Goal: Transaction & Acquisition: Download file/media

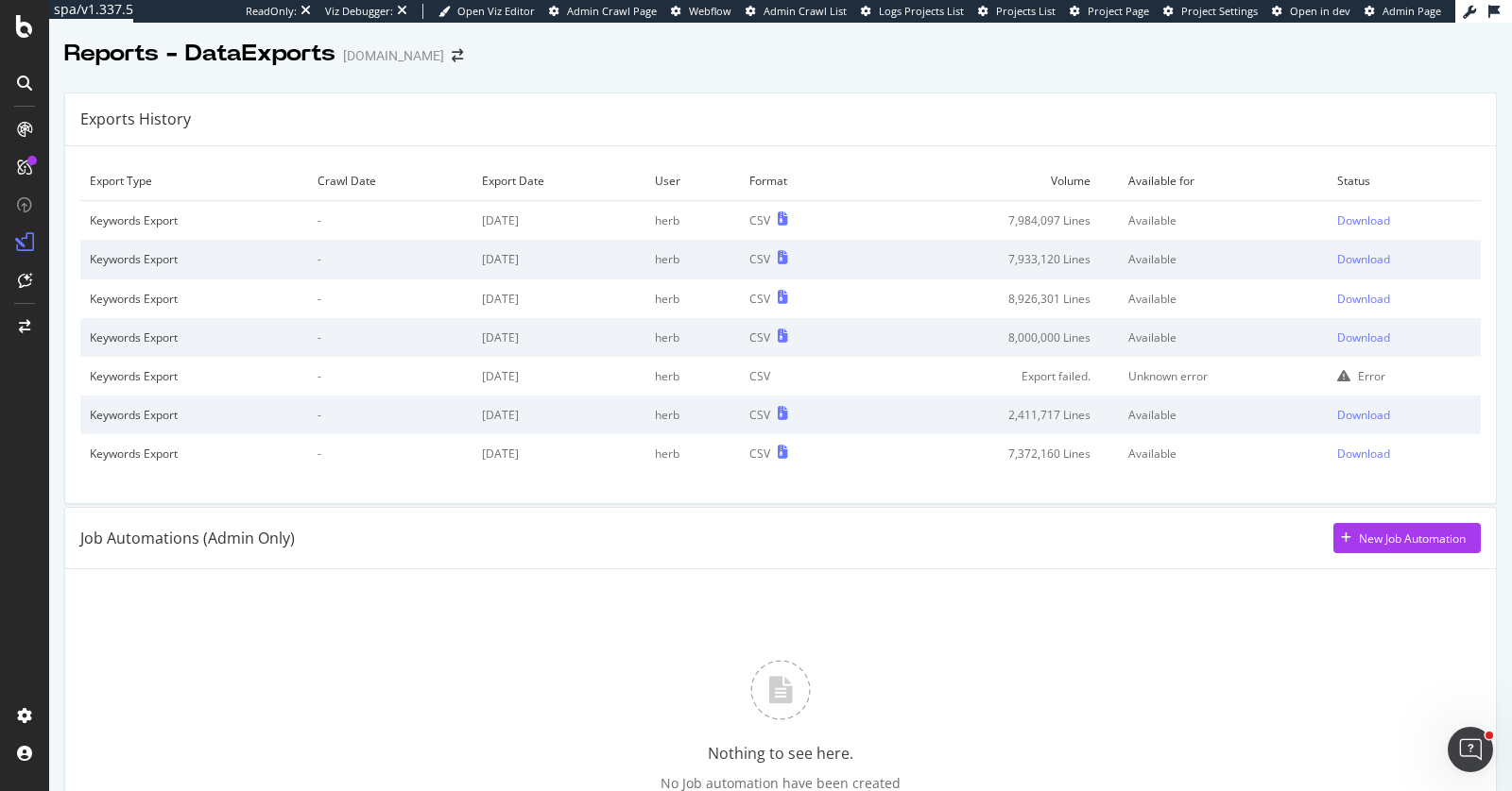
click at [290, 208] on td "Keywords Export" at bounding box center [194, 221] width 228 height 40
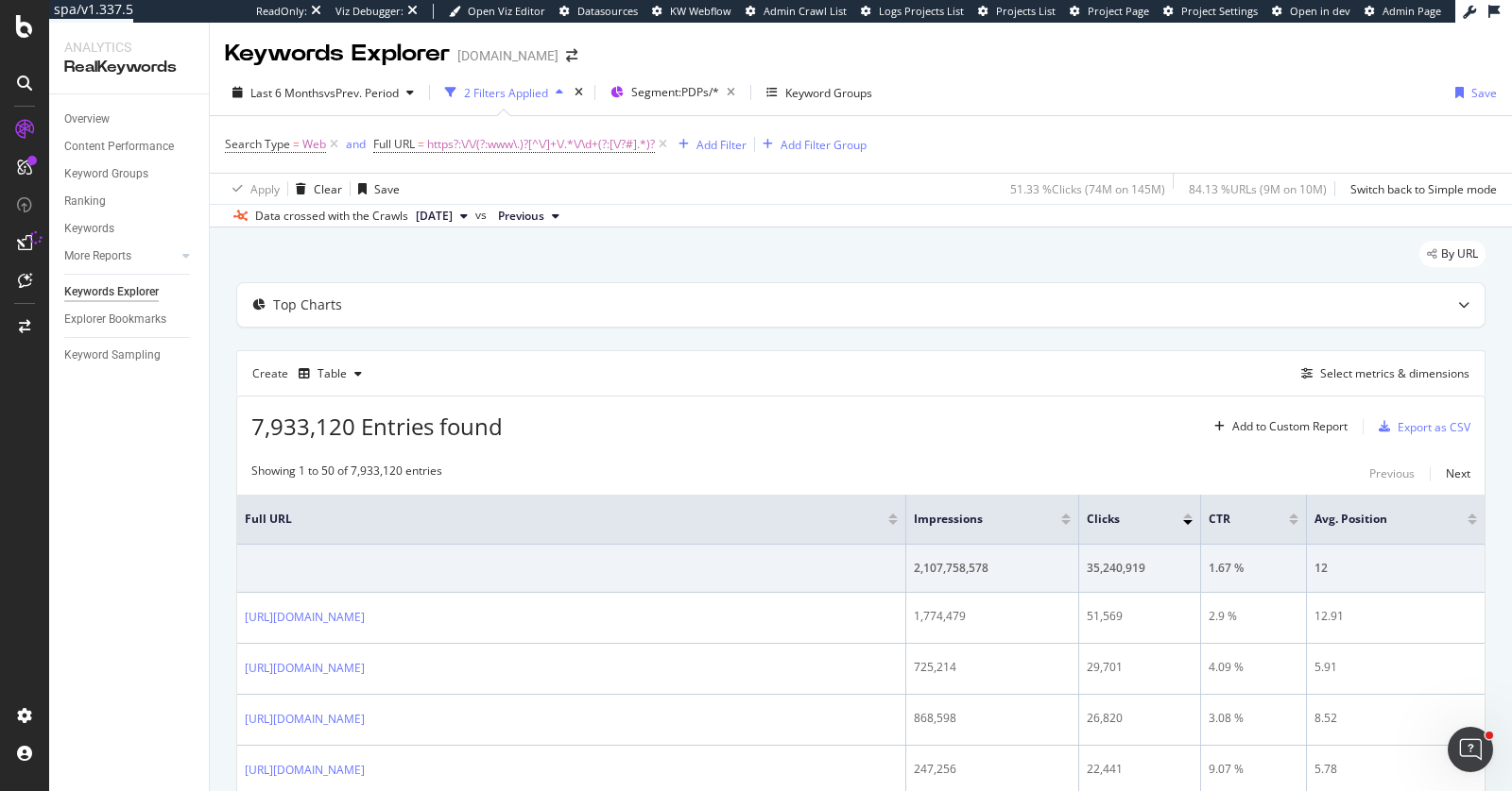
click at [742, 211] on div "Data crossed with the Crawls 2025 Aug. 25th vs Previous" at bounding box center [861, 215] width 1302 height 22
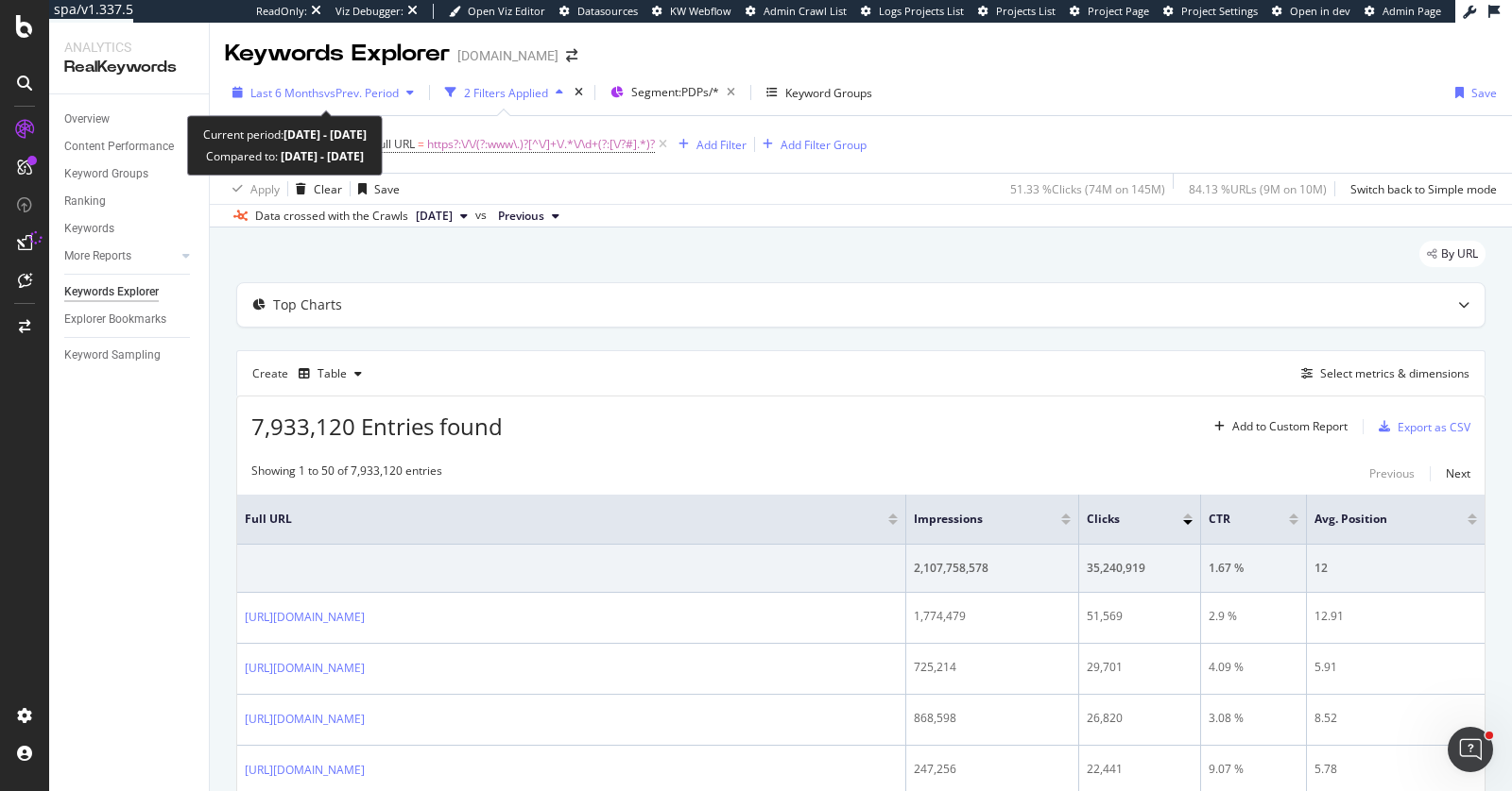
click at [348, 87] on span "vs Prev. Period" at bounding box center [361, 93] width 75 height 16
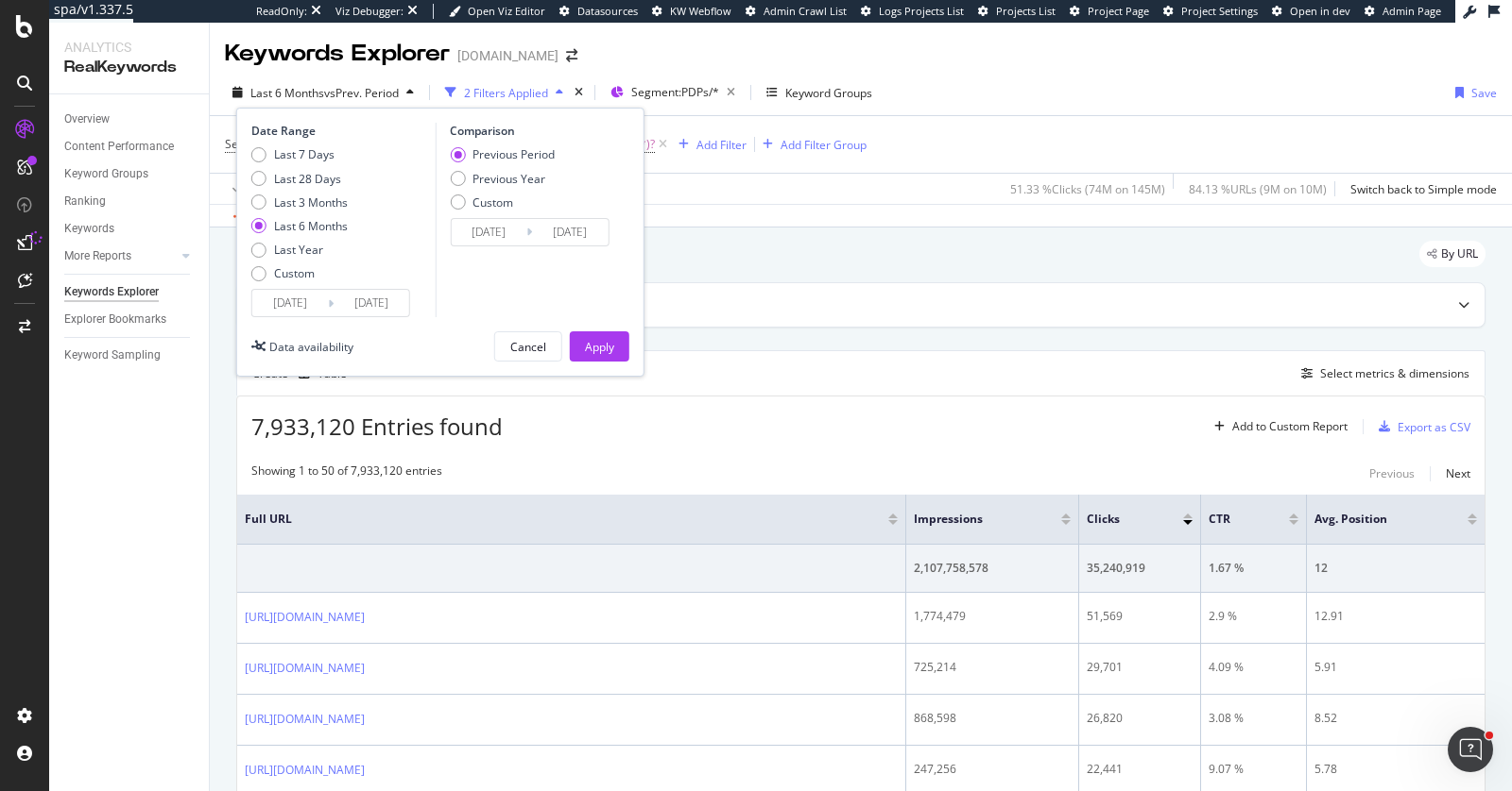
click at [255, 429] on span "7,933,120 Entries found" at bounding box center [376, 426] width 251 height 31
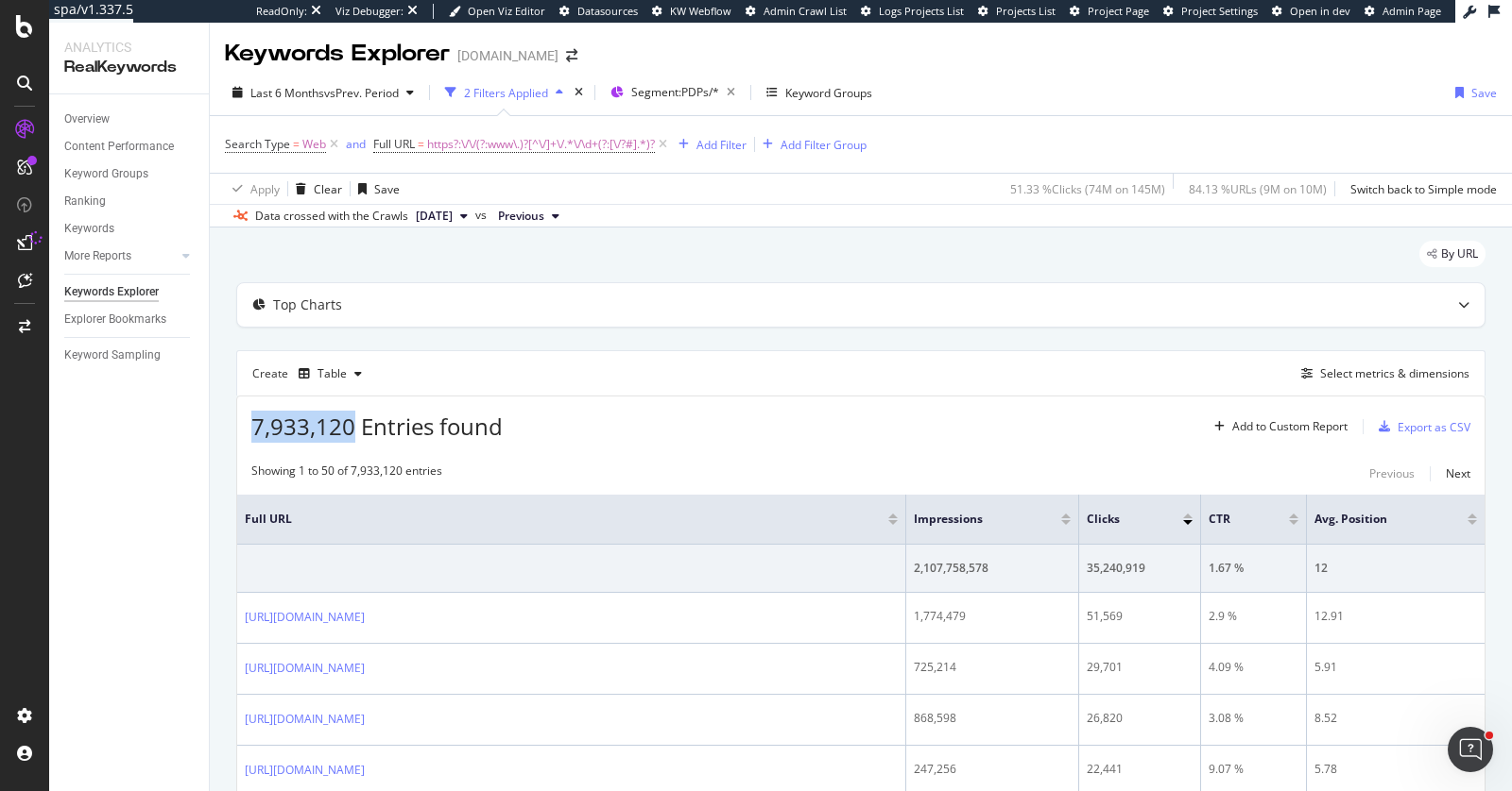
drag, startPoint x: 255, startPoint y: 429, endPoint x: 351, endPoint y: 441, distance: 96.7
click at [351, 441] on span "7,933,120 Entries found" at bounding box center [376, 426] width 251 height 31
copy span "7,933,120"
click at [1407, 424] on div "Export as CSV" at bounding box center [1434, 427] width 73 height 16
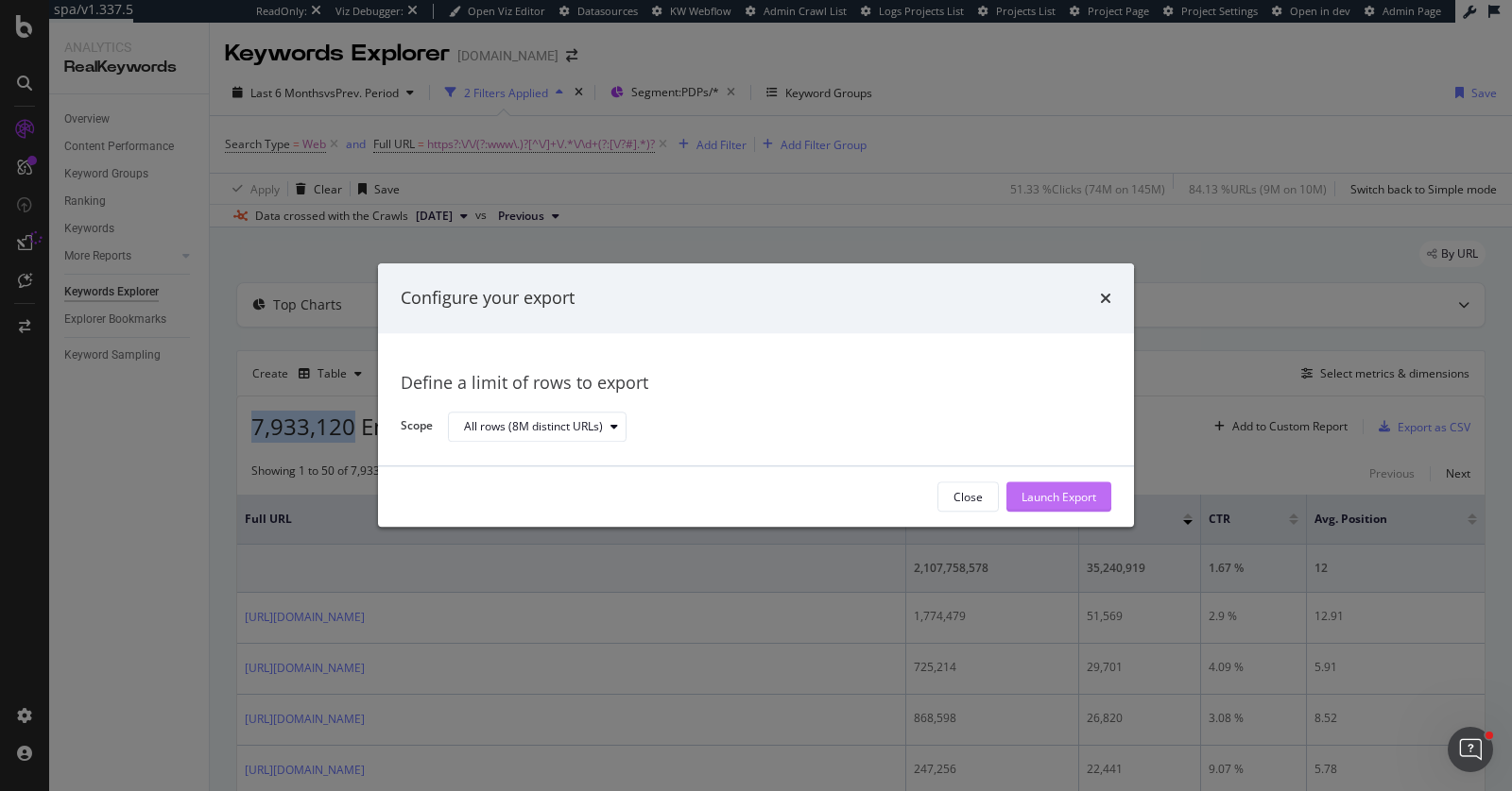
click at [1068, 489] on div "Launch Export" at bounding box center [1058, 497] width 75 height 16
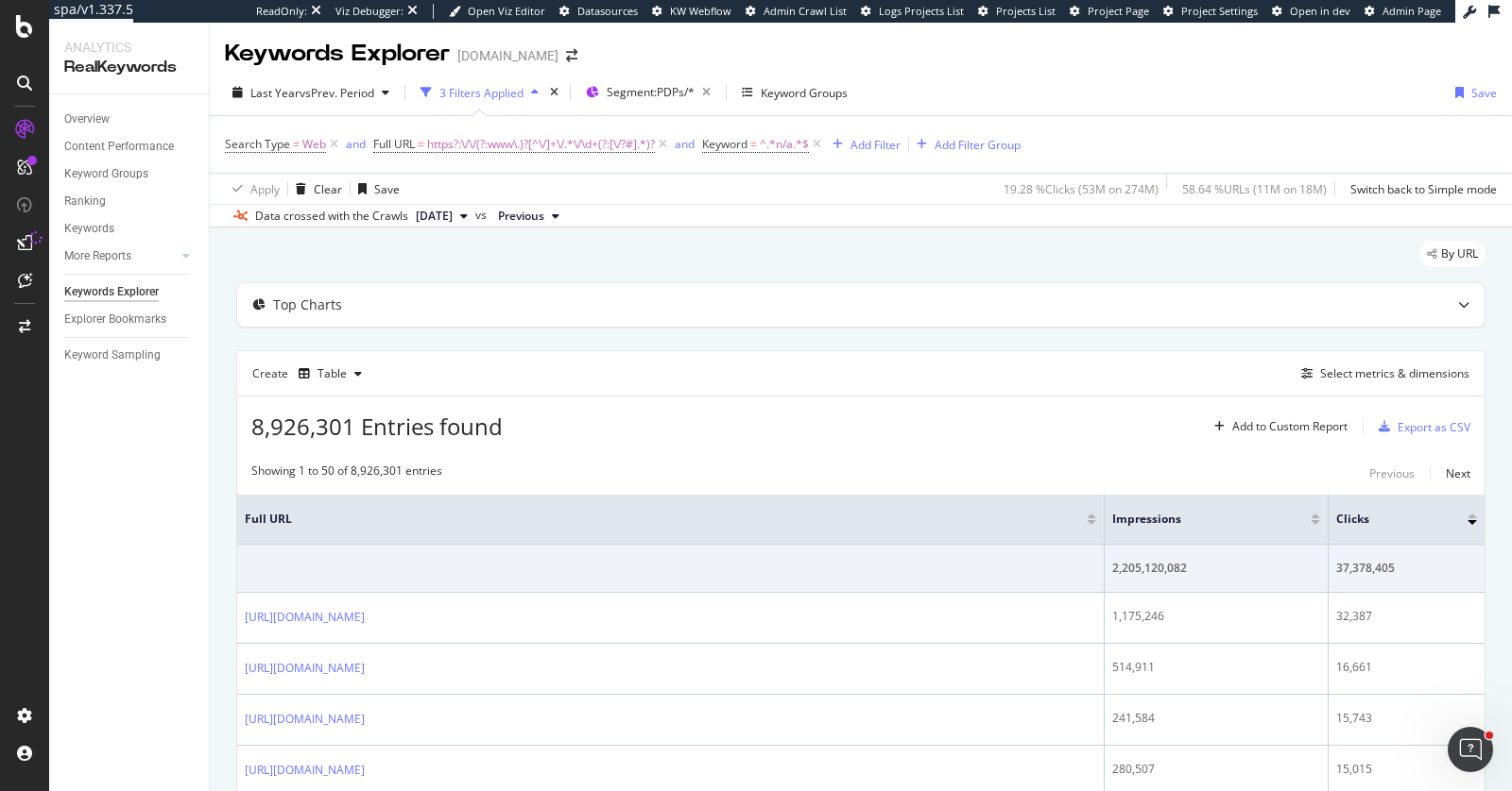
click at [255, 430] on span "8,926,301 Entries found" at bounding box center [376, 426] width 251 height 31
drag, startPoint x: 255, startPoint y: 430, endPoint x: 320, endPoint y: 431, distance: 65.0
click at [320, 431] on span "8,926,301 Entries found" at bounding box center [376, 426] width 251 height 31
copy span "8,926,301"
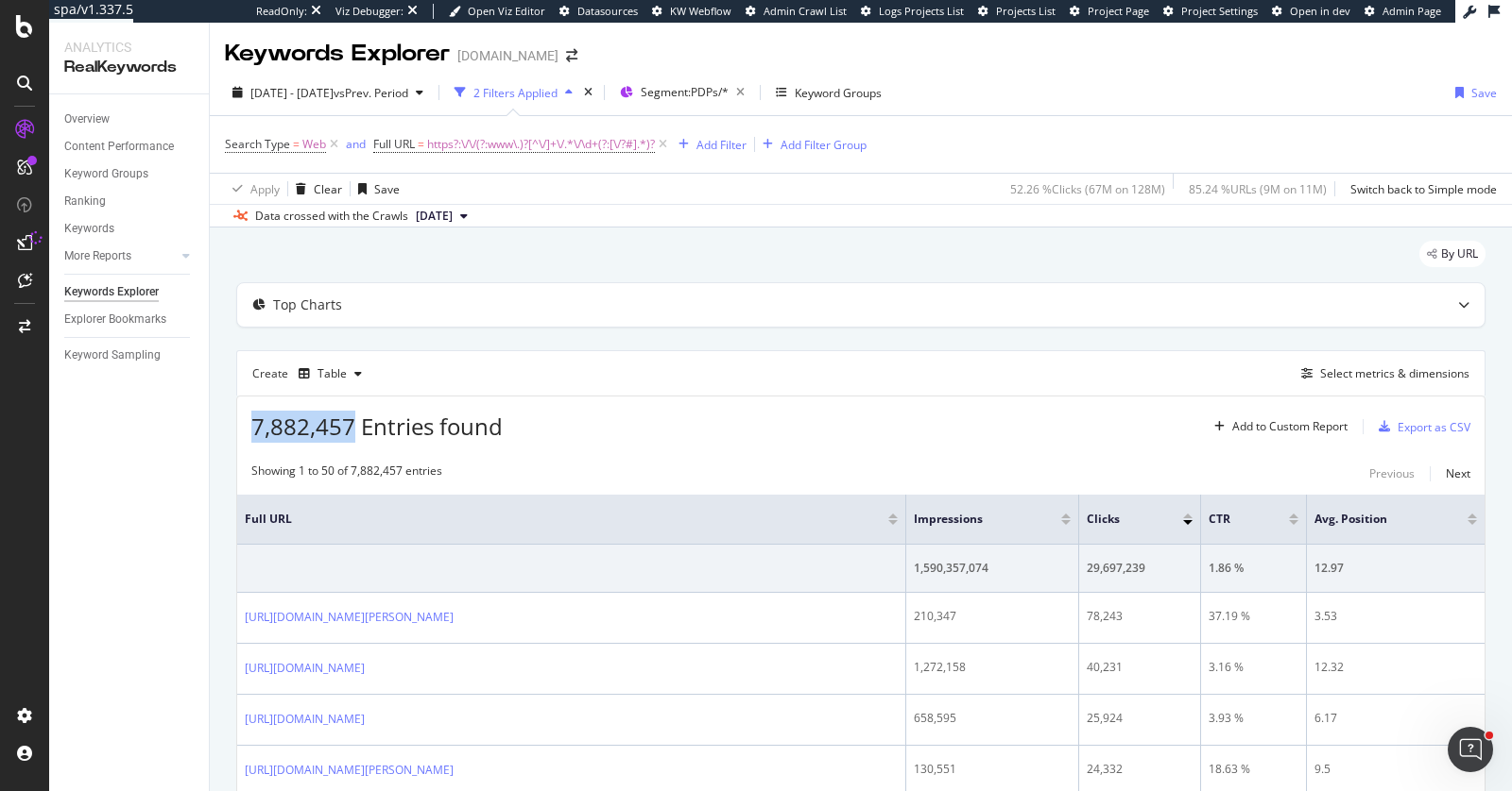
drag, startPoint x: 249, startPoint y: 421, endPoint x: 350, endPoint y: 430, distance: 101.4
click at [350, 430] on div "7,882,457 Entries found Add to Custom Report Export as CSV" at bounding box center [861, 420] width 1248 height 46
copy span "7,882,457"
click at [1417, 425] on div "Export as CSV" at bounding box center [1434, 427] width 73 height 16
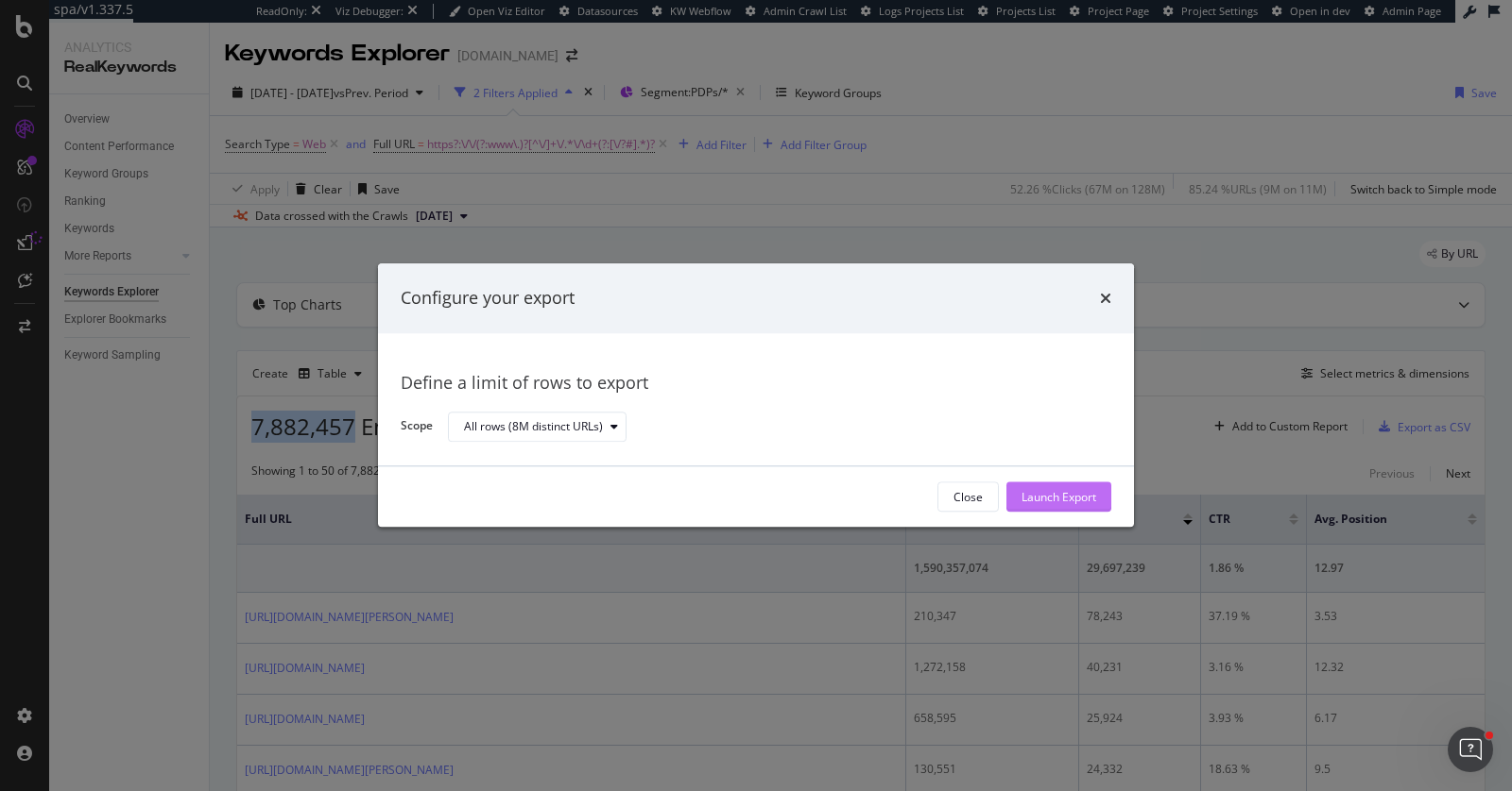
click at [1051, 502] on div "Launch Export" at bounding box center [1058, 497] width 75 height 16
